Goal: Transaction & Acquisition: Purchase product/service

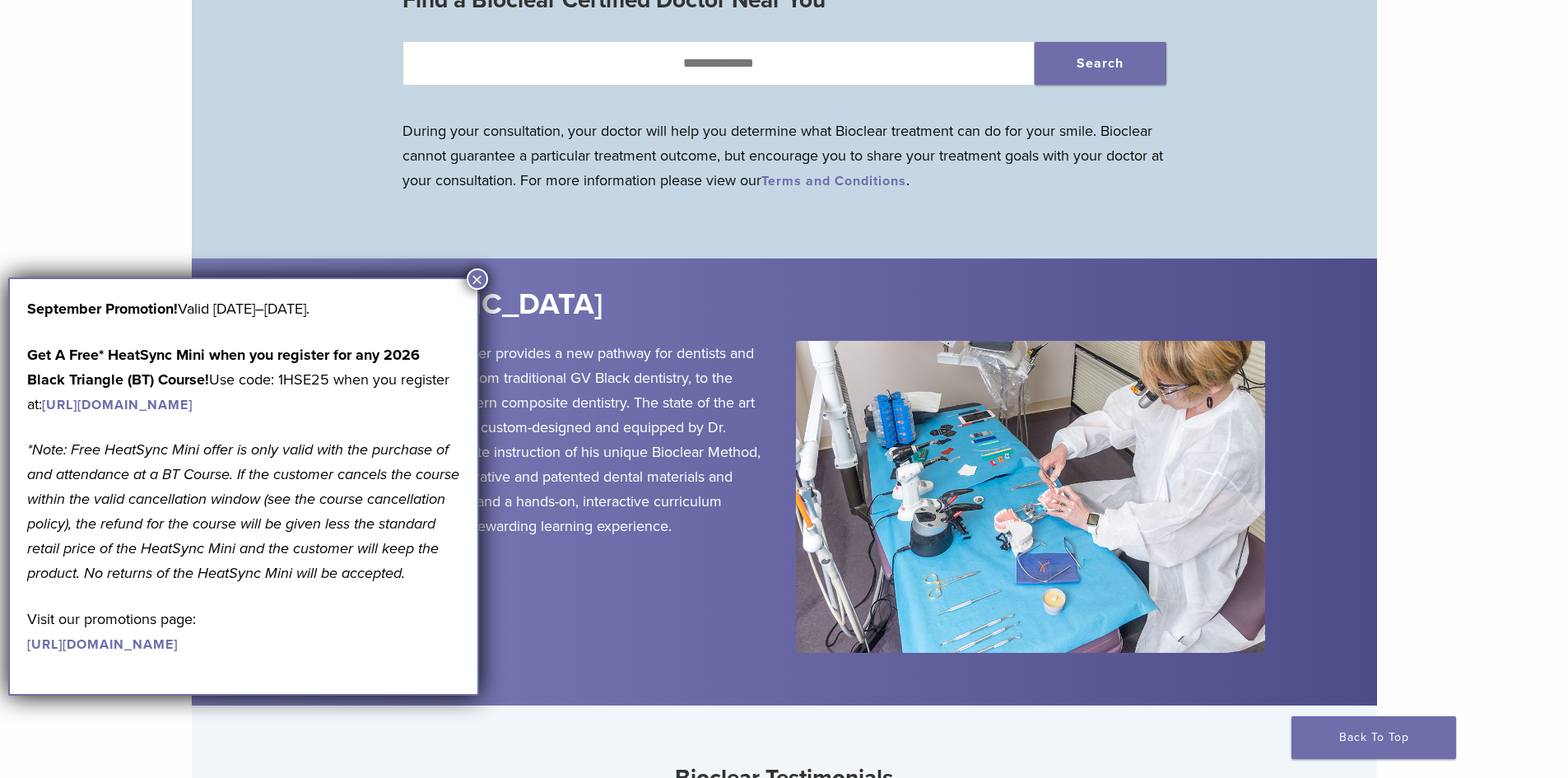
scroll to position [1975, 0]
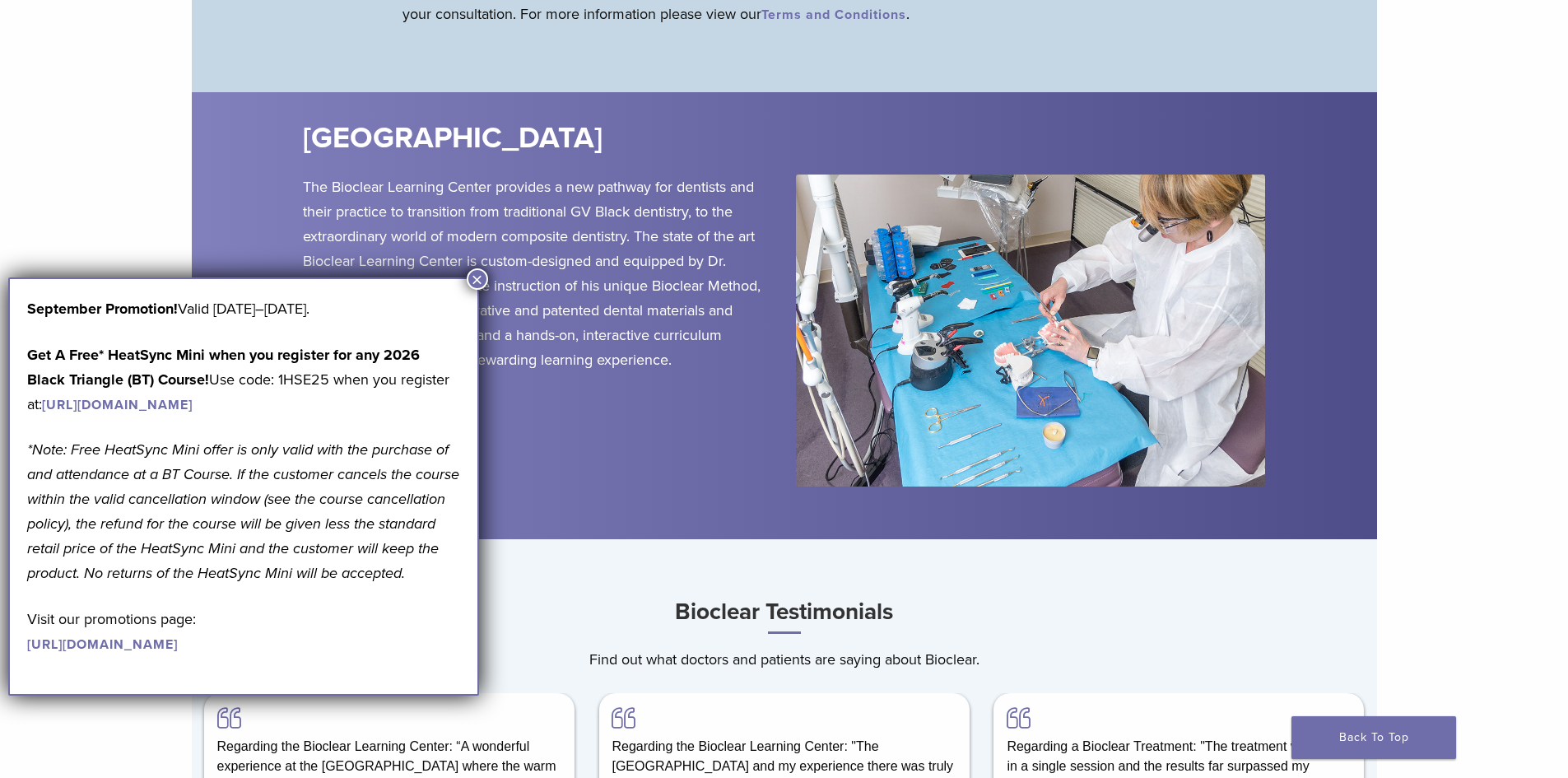
click at [477, 276] on button "×" at bounding box center [478, 279] width 22 height 22
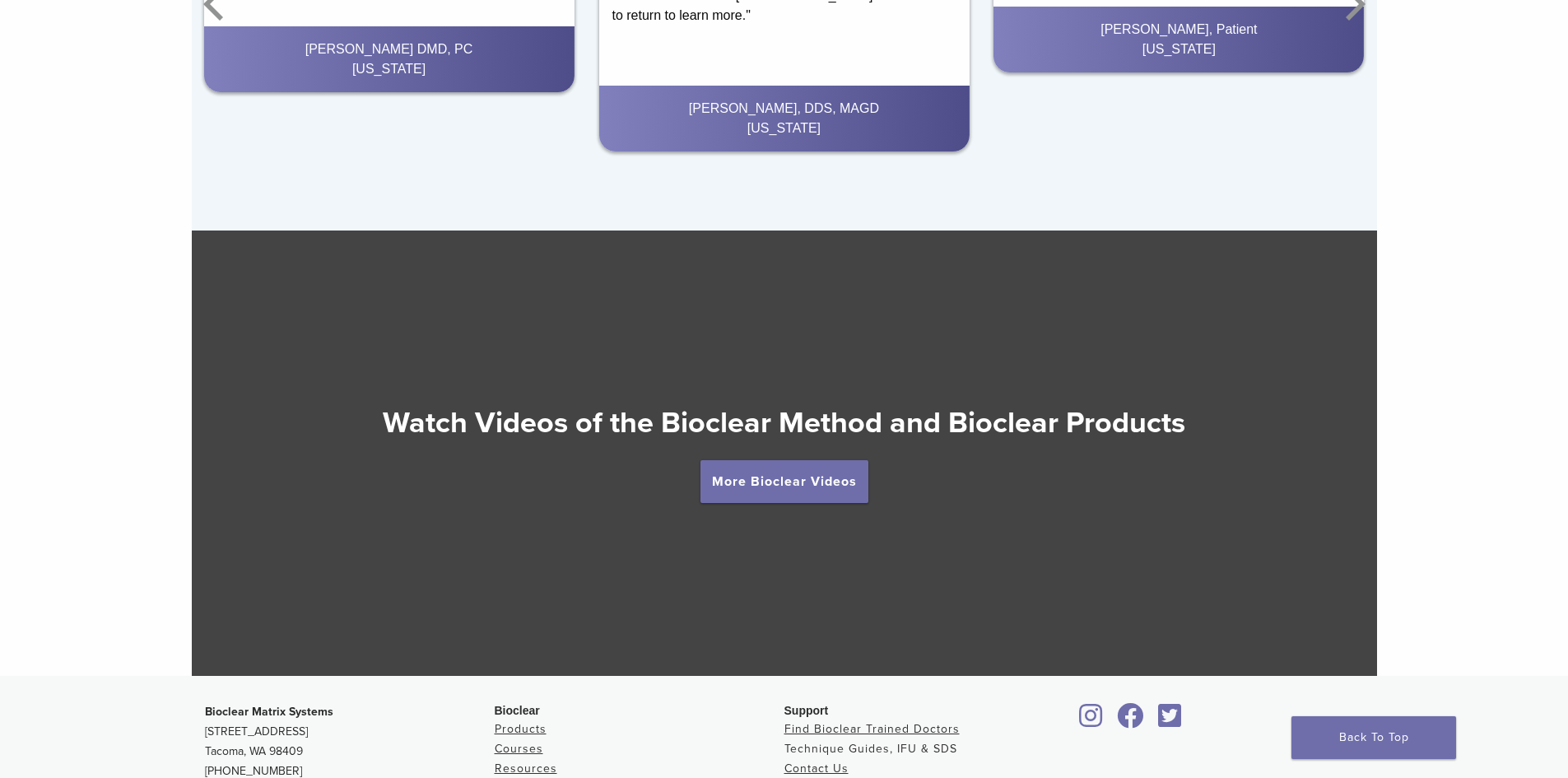
scroll to position [3037, 0]
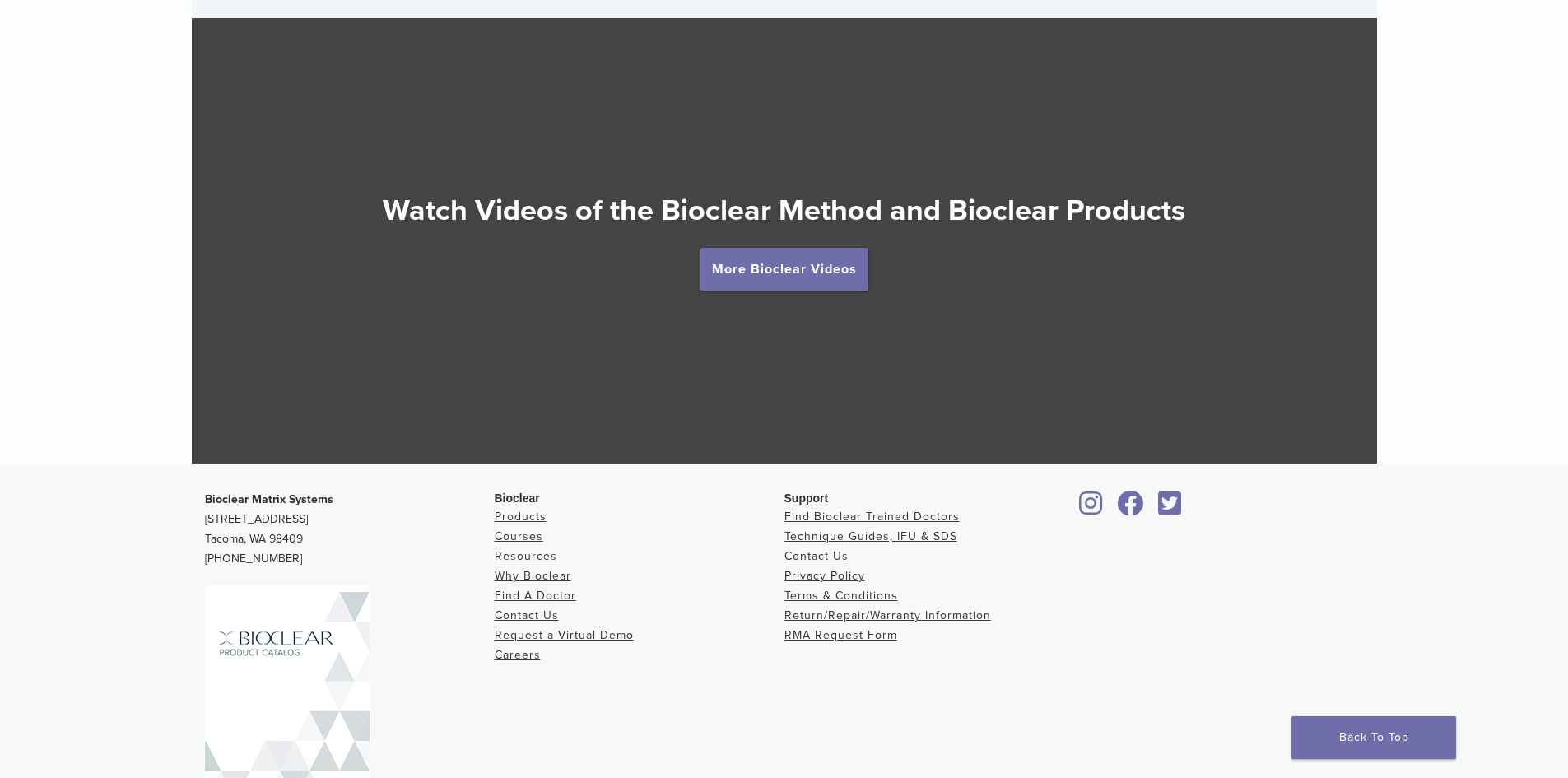
click at [538, 511] on li "Products" at bounding box center [640, 517] width 290 height 20
click at [532, 518] on link "Products" at bounding box center [521, 517] width 52 height 14
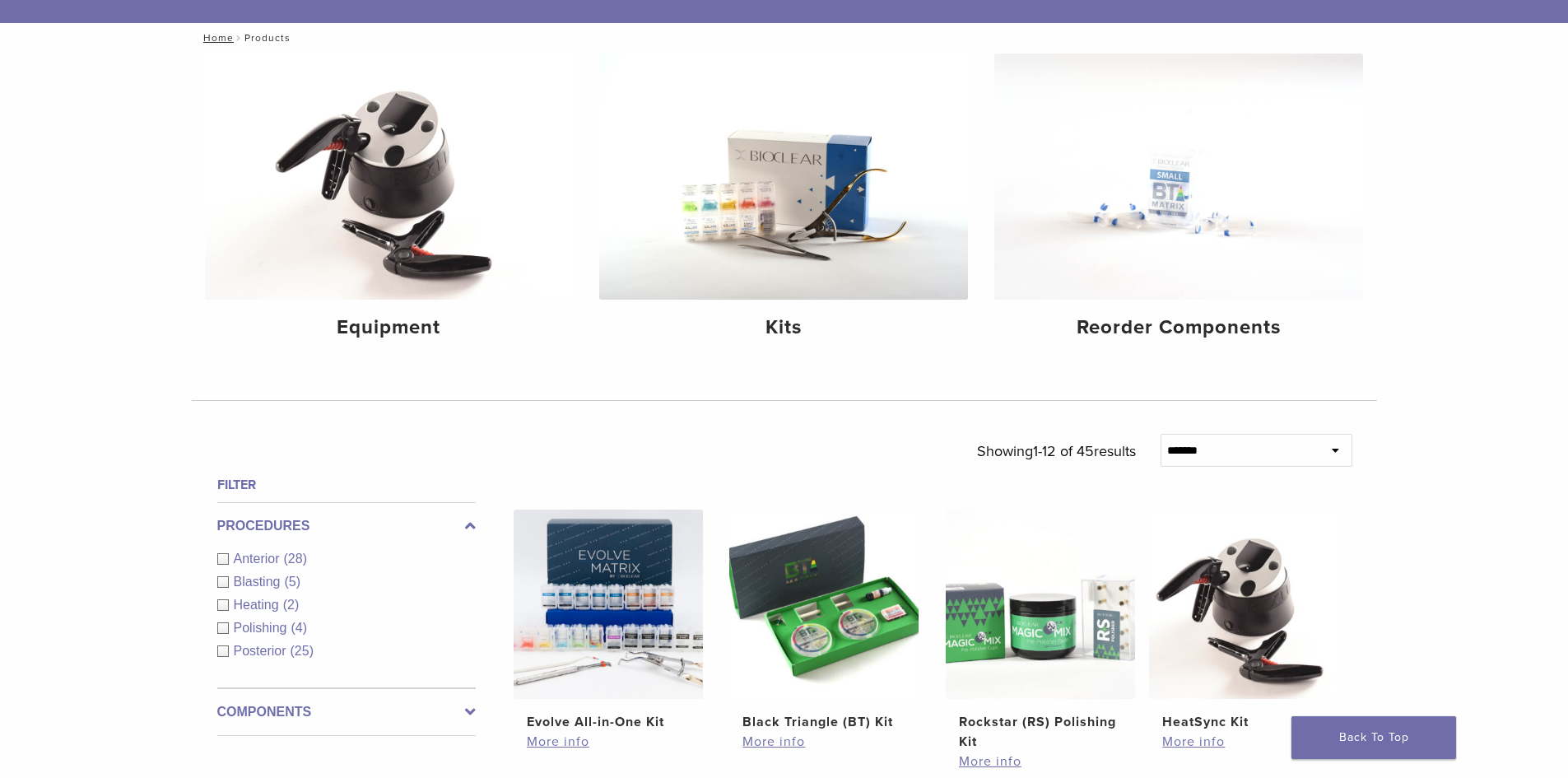
scroll to position [165, 0]
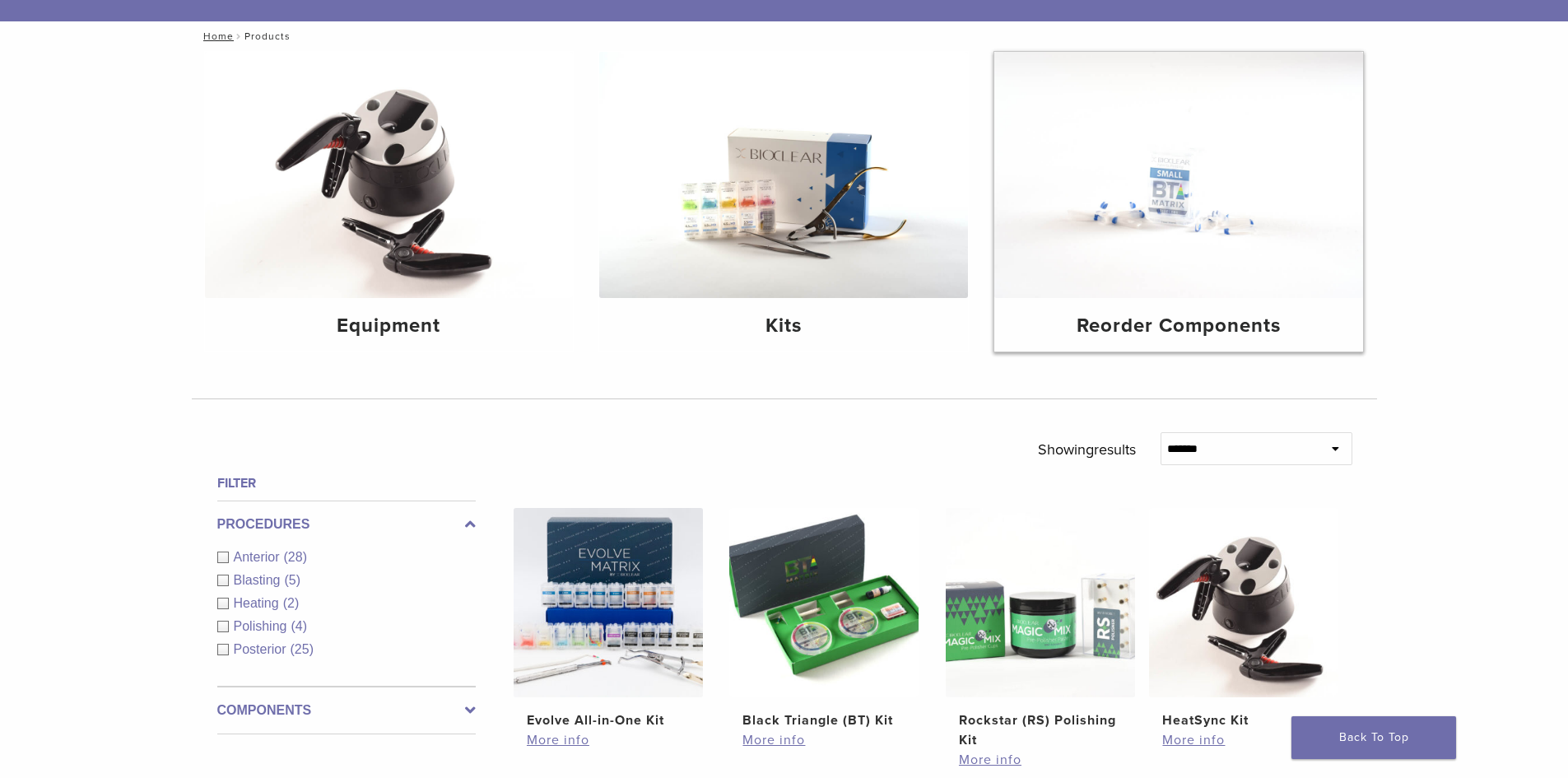
click at [1164, 319] on h4 "Reorder Components" at bounding box center [1178, 326] width 343 height 30
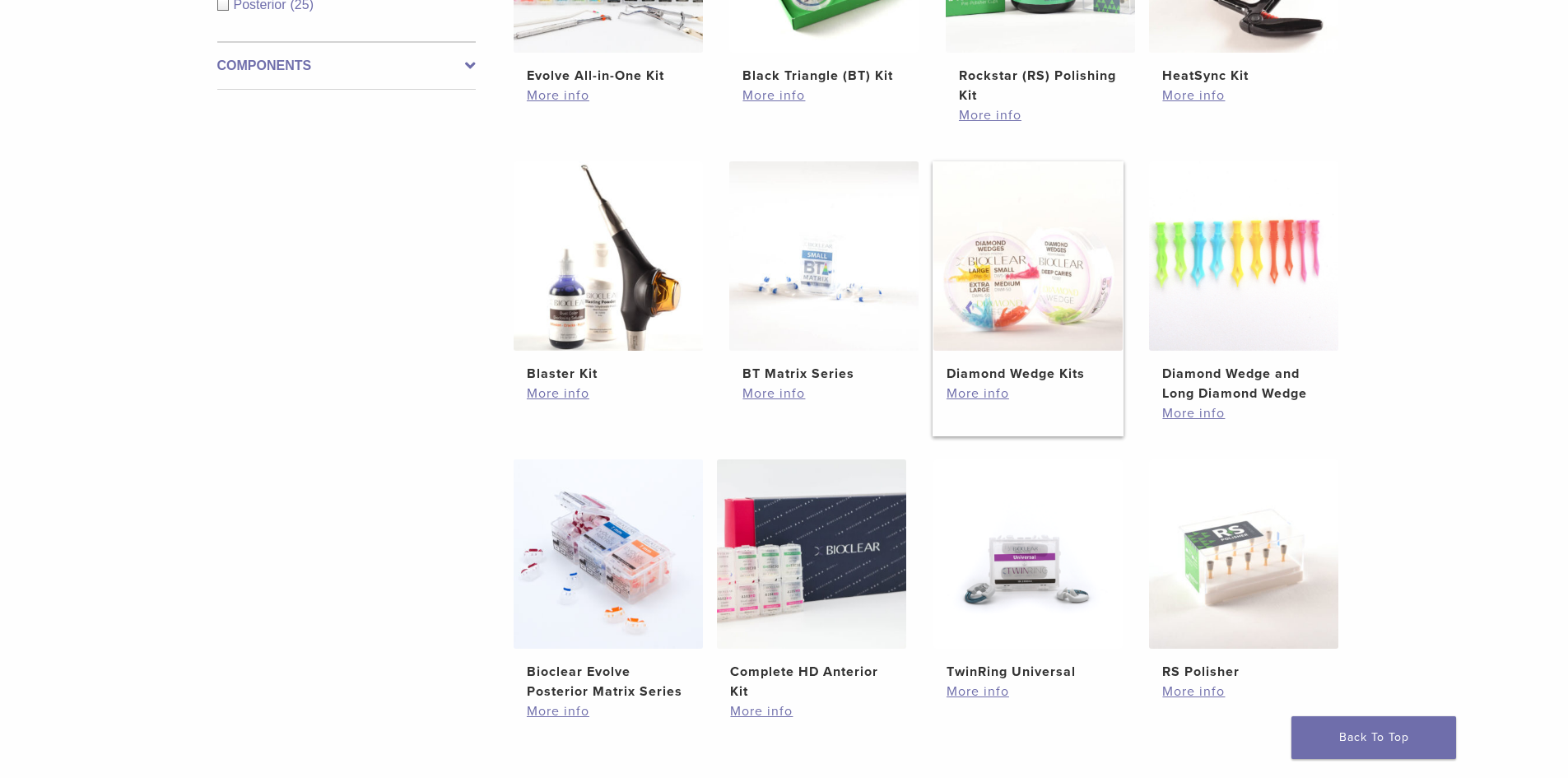
scroll to position [823, 0]
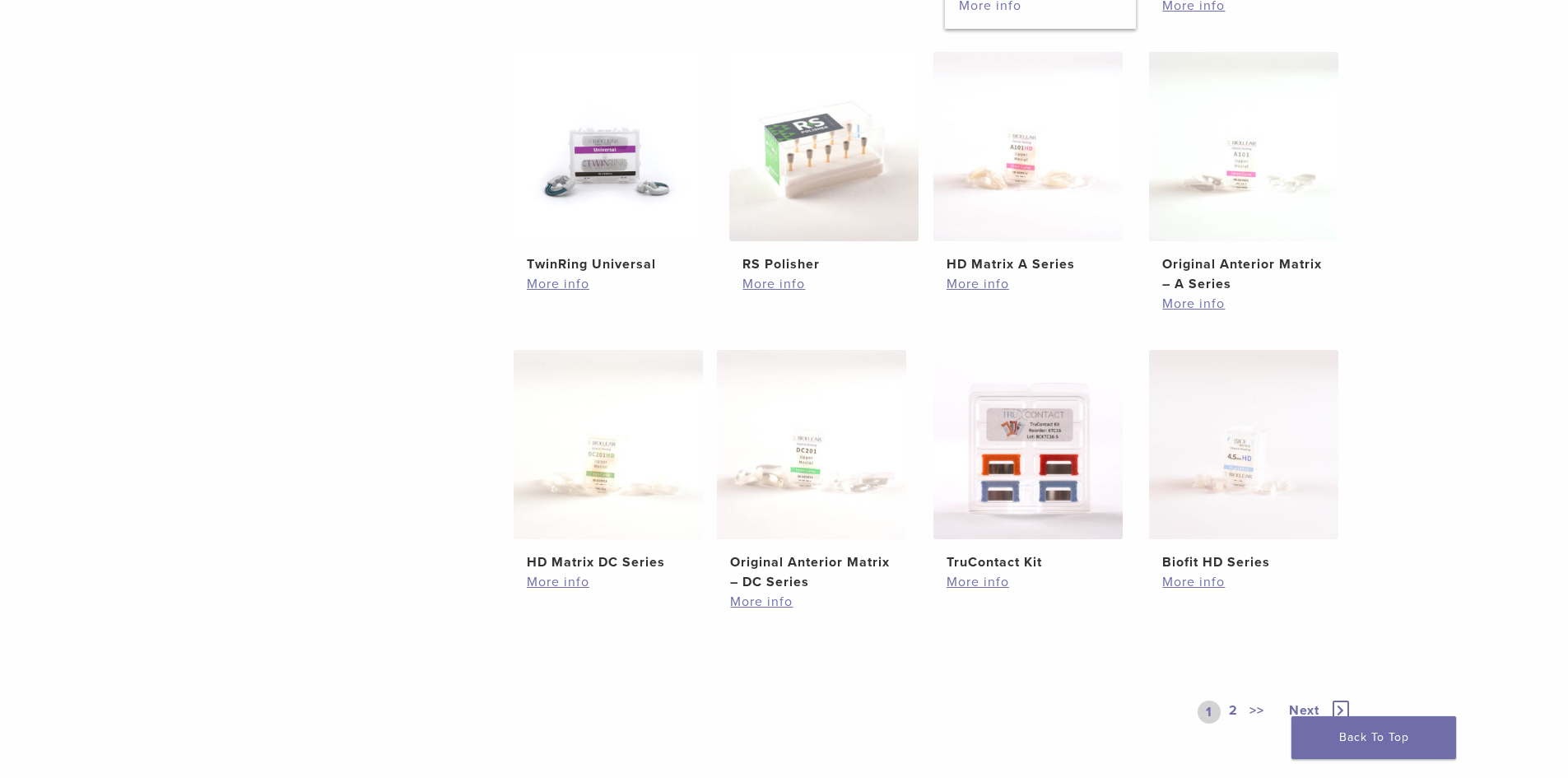
scroll to position [659, 0]
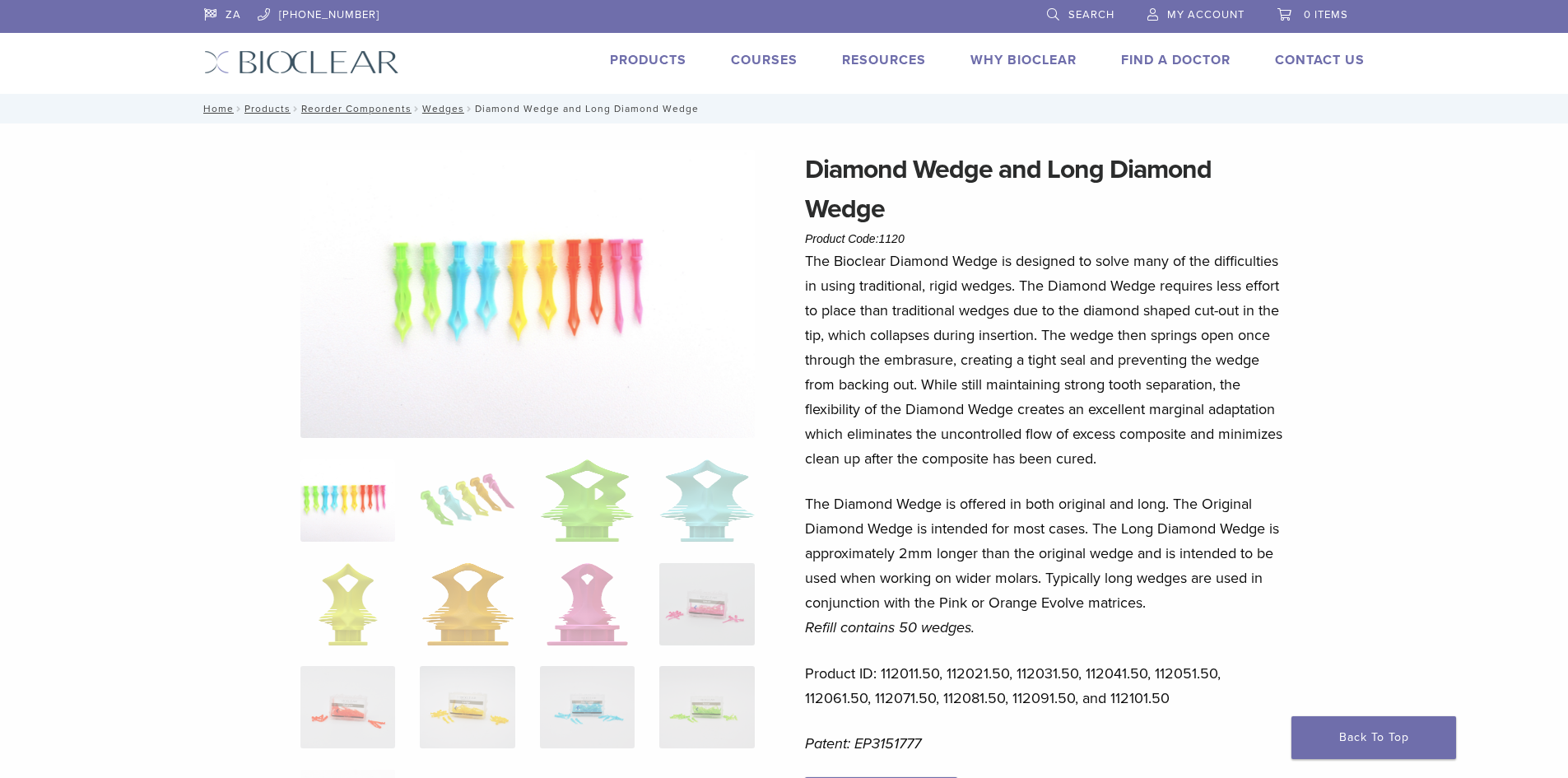
click at [1062, 15] on link "Search" at bounding box center [1081, 12] width 68 height 25
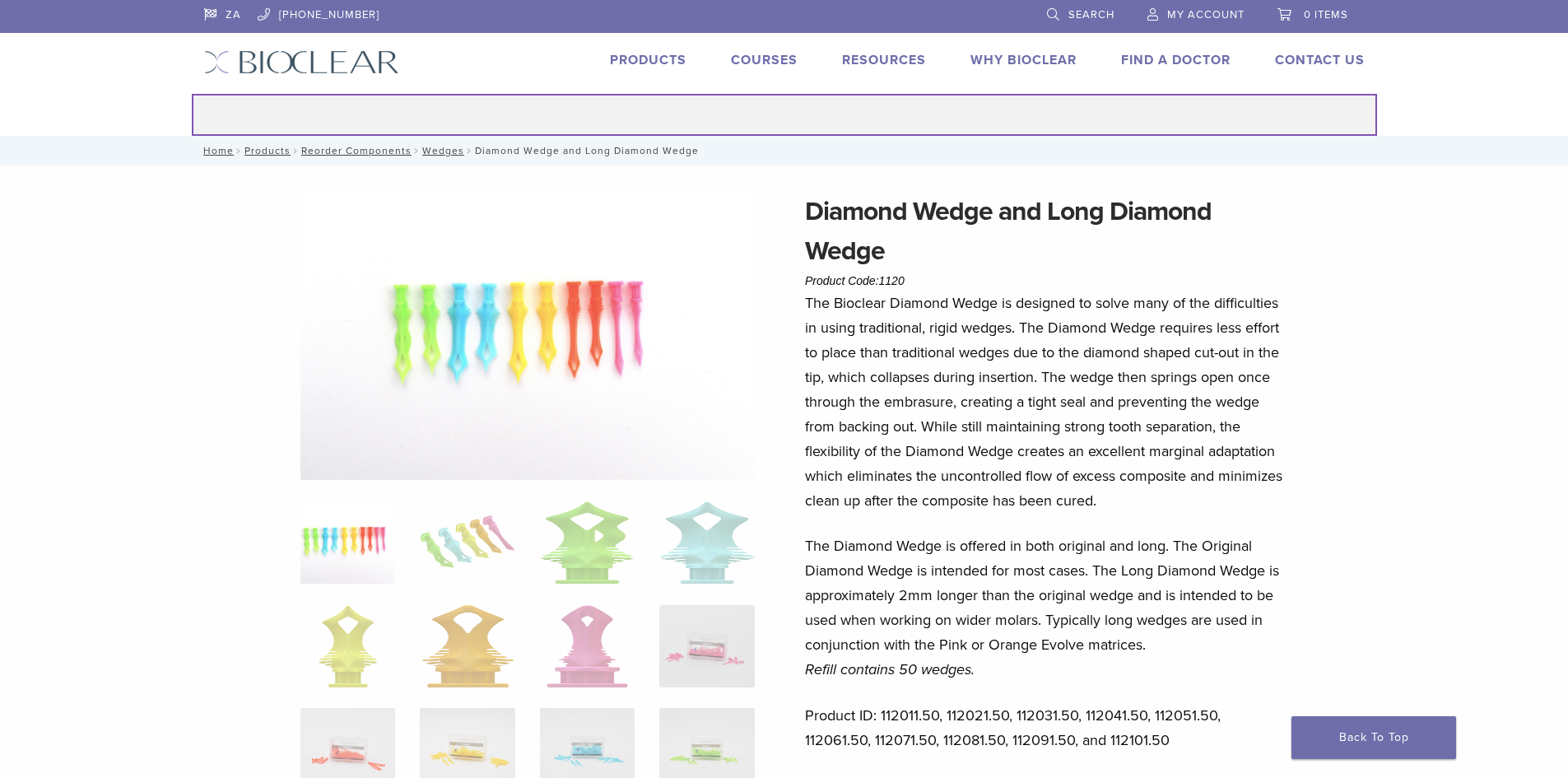
click at [365, 109] on input "Search for:" at bounding box center [784, 114] width 1185 height 42
type input "*****"
click at [191, 93] on button "Search" at bounding box center [191, 93] width 1 height 1
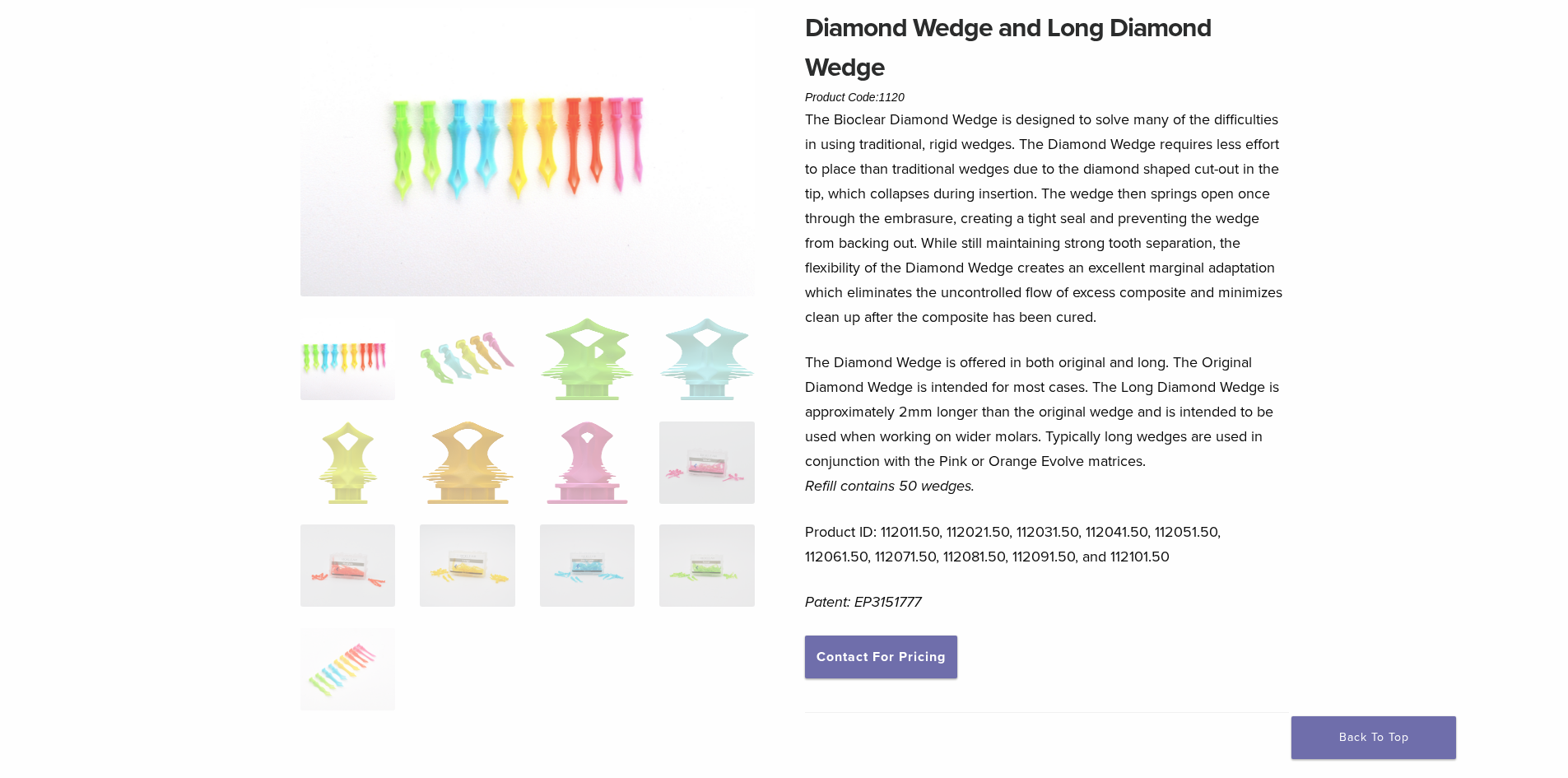
scroll to position [411, 0]
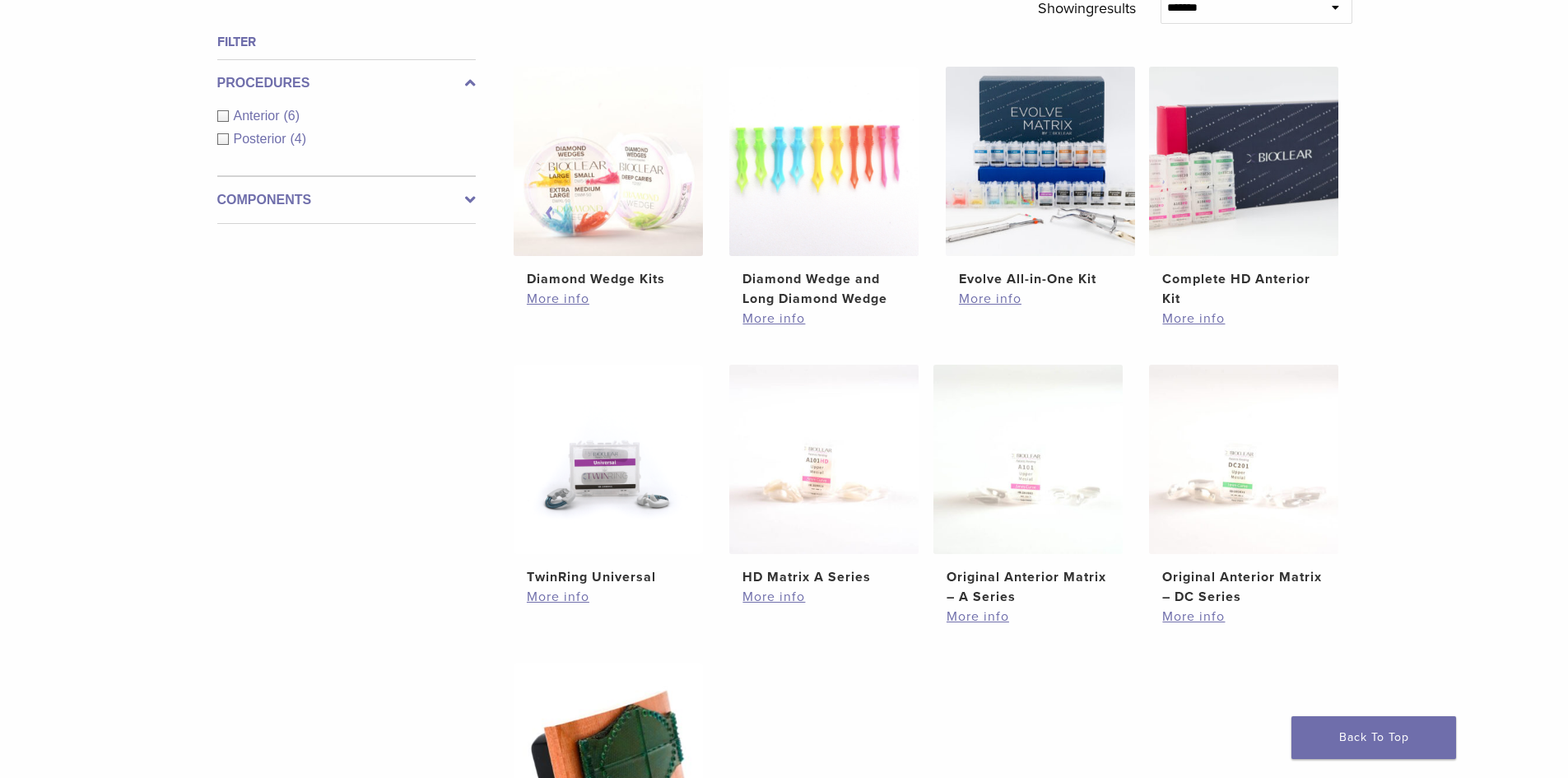
scroll to position [165, 0]
